Goal: Task Accomplishment & Management: Manage account settings

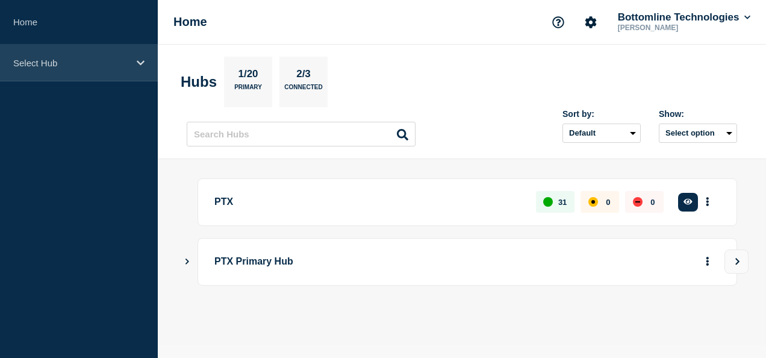
click at [59, 62] on p "Select Hub" at bounding box center [71, 63] width 116 height 10
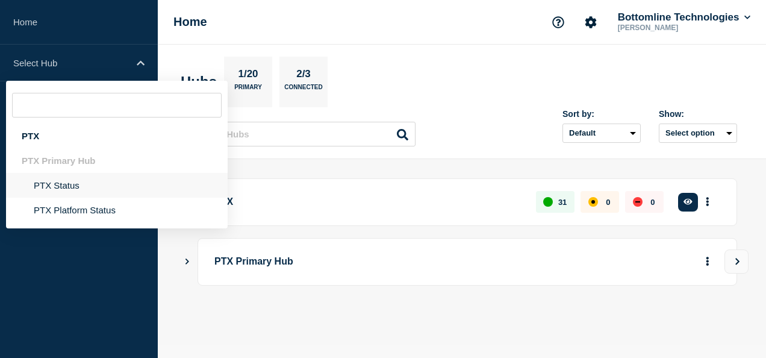
click at [69, 190] on li "PTX Status" at bounding box center [117, 185] width 222 height 25
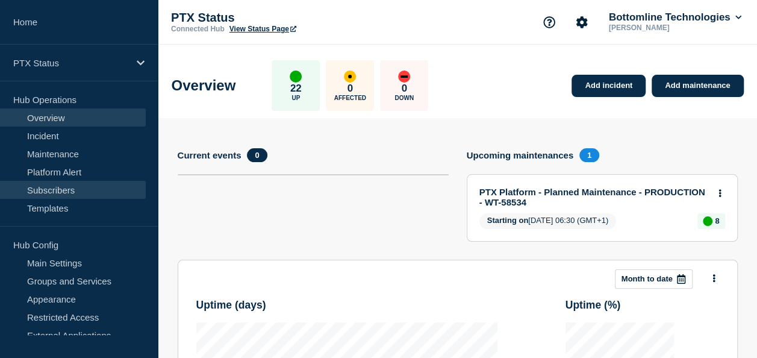
click at [81, 194] on link "Subscribers" at bounding box center [73, 190] width 146 height 18
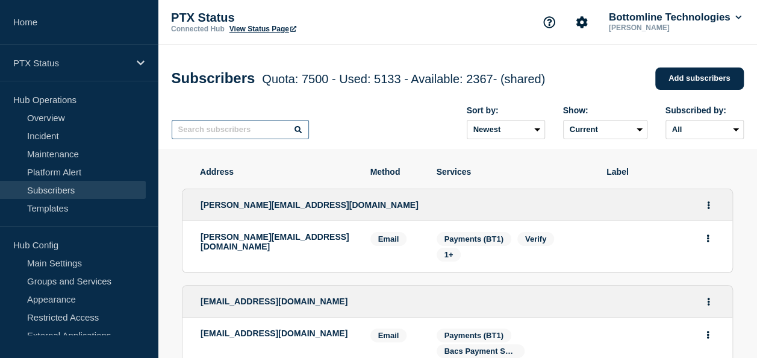
click at [240, 130] on input "text" at bounding box center [240, 129] width 137 height 19
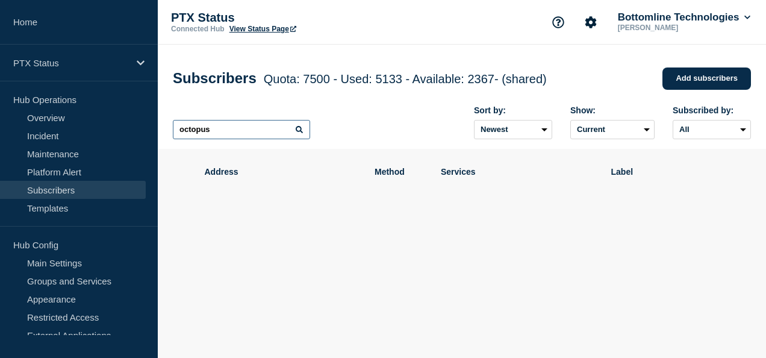
click at [217, 137] on input "octopus" at bounding box center [241, 129] width 137 height 19
type input "o"
type input "v"
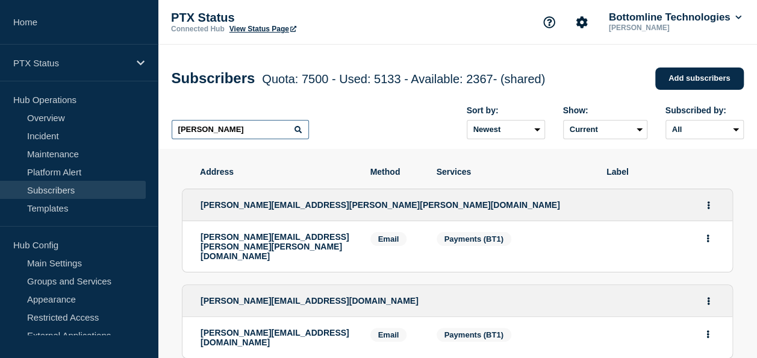
click at [224, 136] on input "dudley" at bounding box center [240, 129] width 137 height 19
type input "dudley"
